Goal: Browse casually

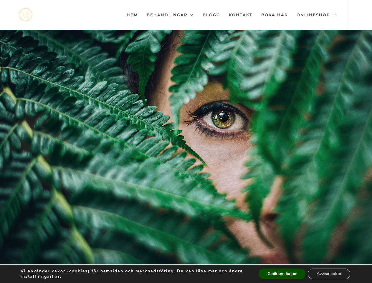
scroll to position [0, -2946]
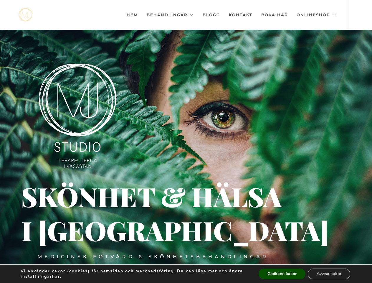
click at [186, 141] on div at bounding box center [186, 171] width 372 height 283
click at [172, 15] on link "Behandlingar" at bounding box center [170, 14] width 47 height 29
click at [77, 116] on img at bounding box center [77, 116] width 77 height 104
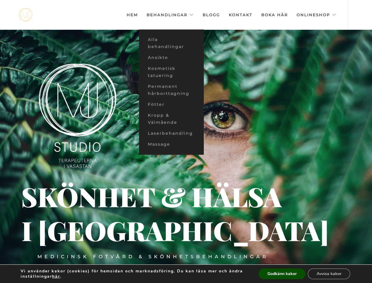
click at [153, 257] on div "Medicinsk fotvård & skönhetsbehandlingar" at bounding box center [152, 256] width 231 height 6
click at [70, 231] on div "i [GEOGRAPHIC_DATA]" at bounding box center [71, 231] width 98 height 8
click at [126, 196] on div "Skönhet & hälsa" at bounding box center [126, 196] width 211 height 6
